Goal: Transaction & Acquisition: Purchase product/service

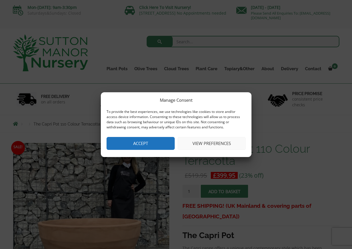
click at [163, 144] on button "Accept" at bounding box center [141, 143] width 68 height 13
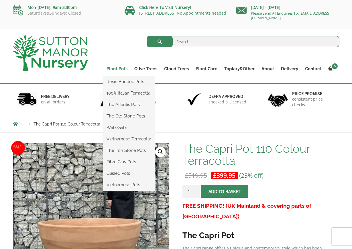
click at [124, 69] on link "Plant Pots" at bounding box center [117, 69] width 28 height 8
click at [116, 69] on link "Plant Pots" at bounding box center [117, 69] width 28 height 8
click at [112, 69] on link "Plant Pots" at bounding box center [117, 69] width 28 height 8
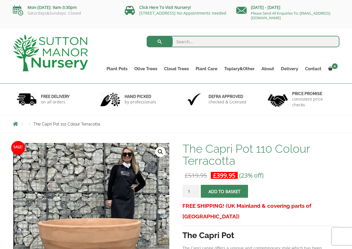
click at [122, 55] on ul "Plant Pots Resin Bonded Pots The Amalfi Pots The Milan Pots The Capri Pots The …" at bounding box center [221, 65] width 236 height 26
click at [16, 123] on span "Breadcrumbs" at bounding box center [15, 123] width 5 height 5
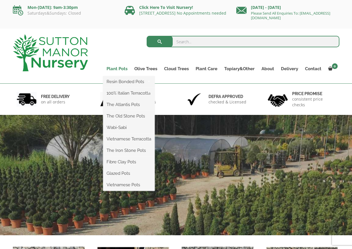
click at [122, 69] on link "Plant Pots" at bounding box center [117, 69] width 28 height 8
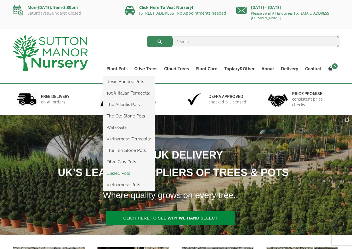
click at [115, 172] on link "Glazed Pots" at bounding box center [129, 173] width 52 height 9
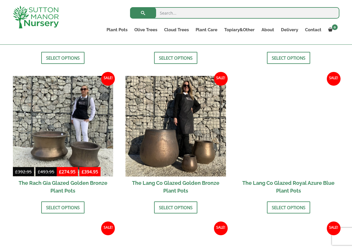
scroll to position [415, 0]
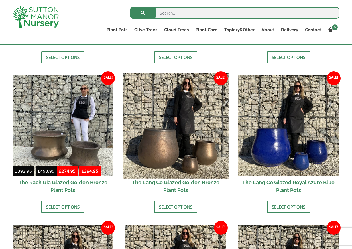
click at [151, 154] on img at bounding box center [175, 125] width 105 height 105
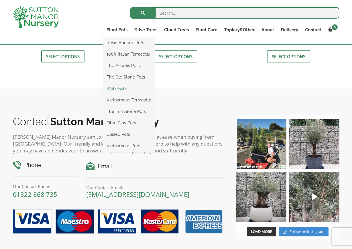
scroll to position [714, 0]
